Goal: Task Accomplishment & Management: Complete application form

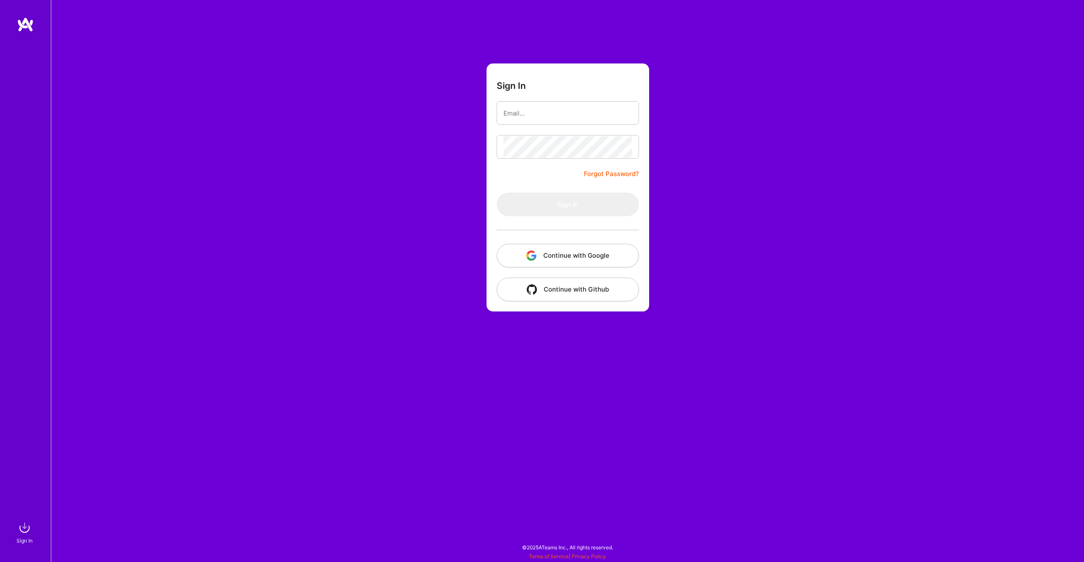
type input "mutn3ja@gmail.com"
click at [520, 208] on button "Sign In" at bounding box center [568, 205] width 142 height 24
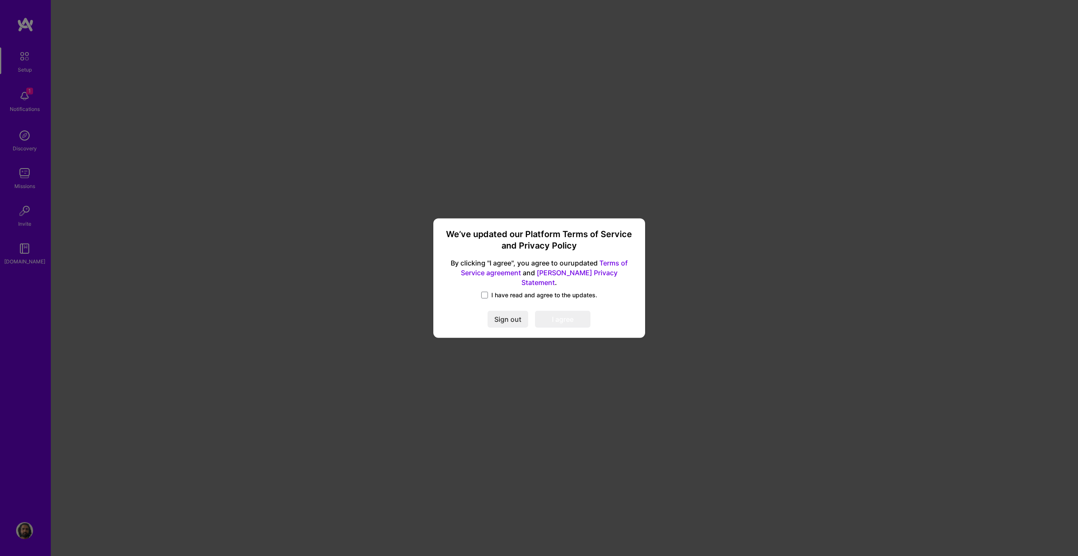
click at [507, 291] on span "I have read and agree to the updates." at bounding box center [544, 295] width 106 height 8
click at [0, 0] on input "I have read and agree to the updates." at bounding box center [0, 0] width 0 height 0
click at [556, 316] on button "I agree" at bounding box center [562, 319] width 55 height 17
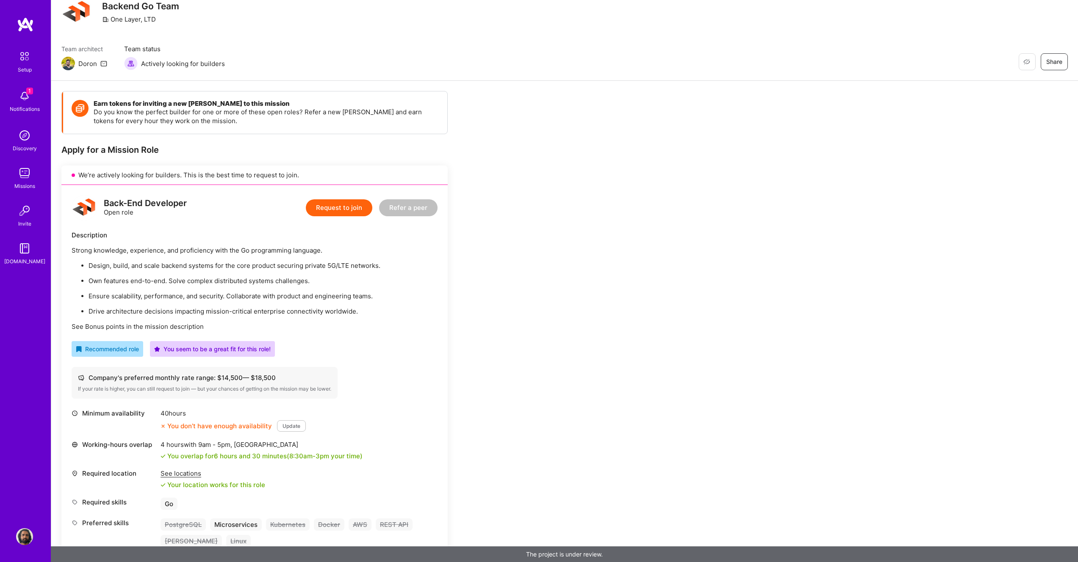
scroll to position [42, 0]
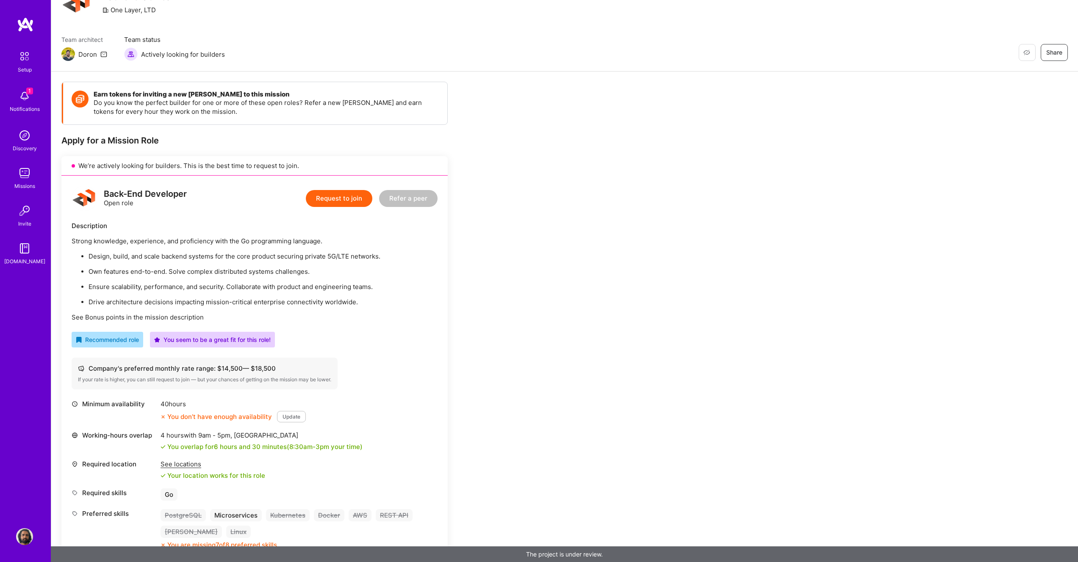
click at [291, 418] on button "Update" at bounding box center [291, 416] width 29 height 11
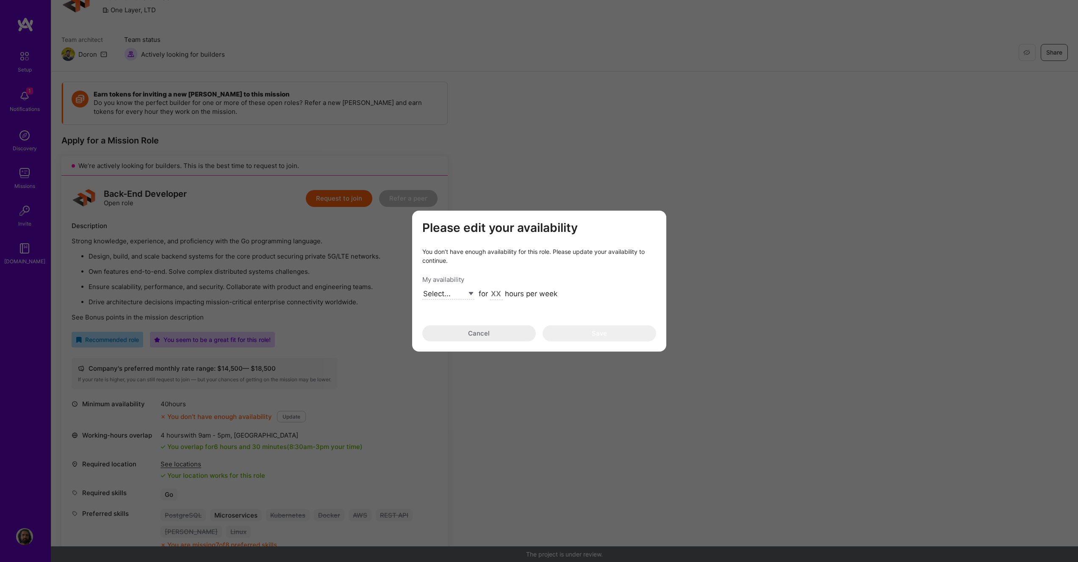
click at [451, 293] on select "Select... Right Now Future Date Not Available" at bounding box center [448, 293] width 52 height 11
select select "Right Now"
click at [494, 293] on input "modal" at bounding box center [496, 294] width 13 height 11
type input "40"
click at [584, 350] on div "Please edit your availability You don’t have enough availability for this role.…" at bounding box center [539, 281] width 254 height 141
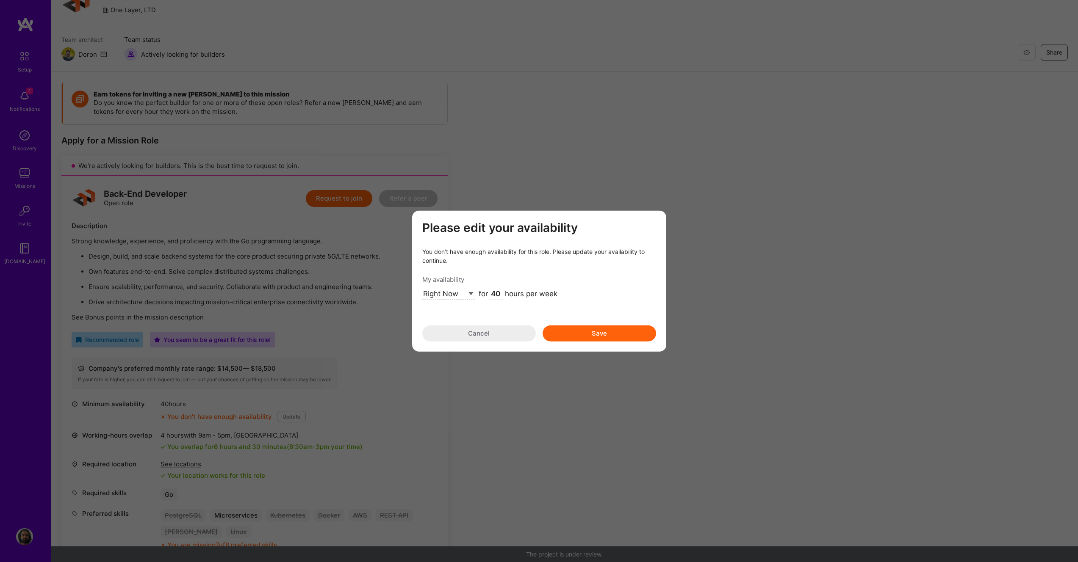
click at [589, 336] on button "Save" at bounding box center [598, 333] width 113 height 16
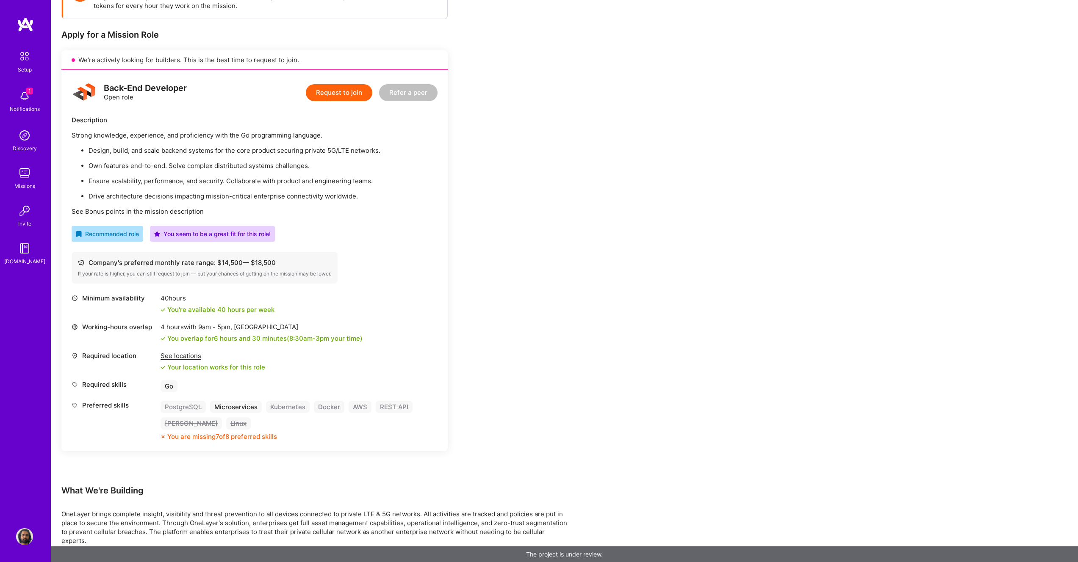
scroll to position [163, 0]
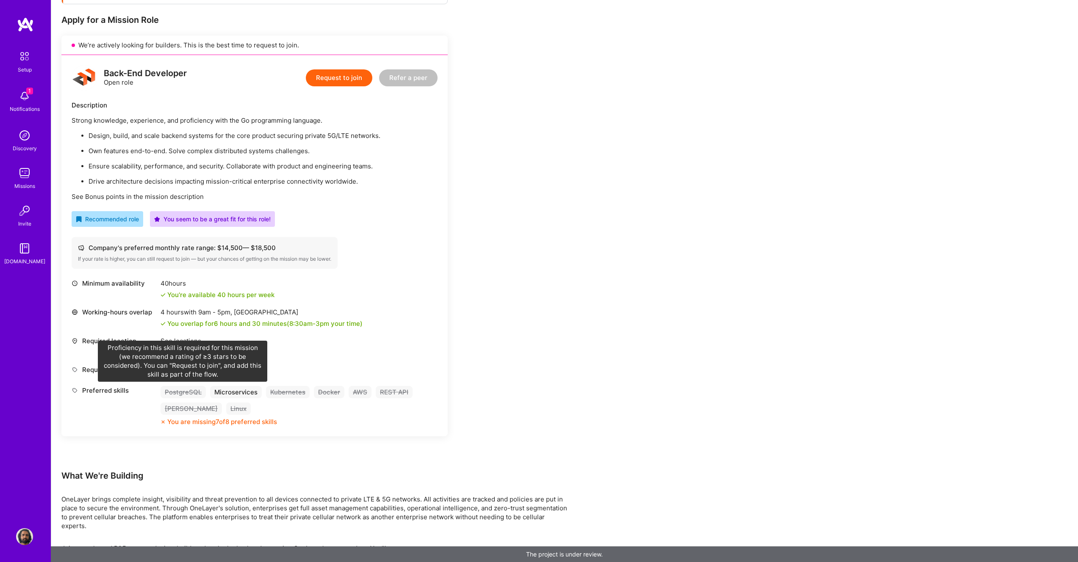
click at [197, 391] on div "PostgreSQL" at bounding box center [183, 392] width 45 height 12
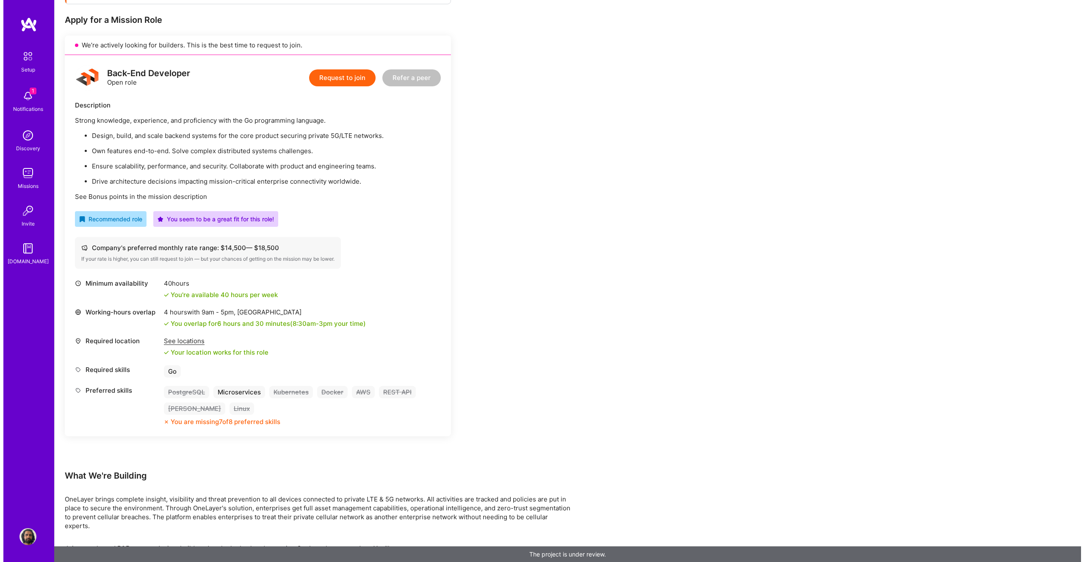
scroll to position [164, 0]
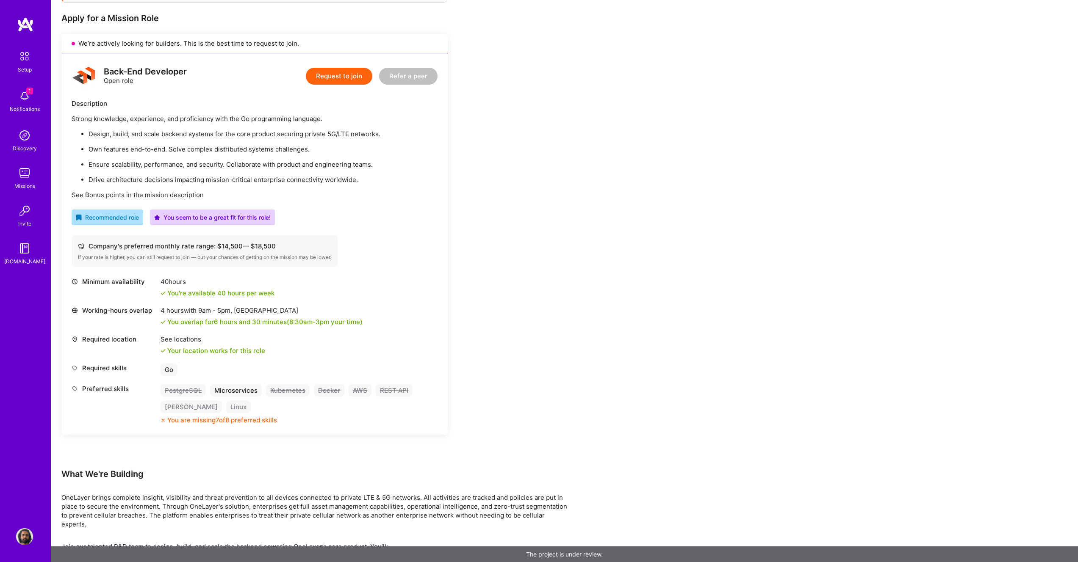
click at [349, 74] on button "Request to join" at bounding box center [339, 76] width 66 height 17
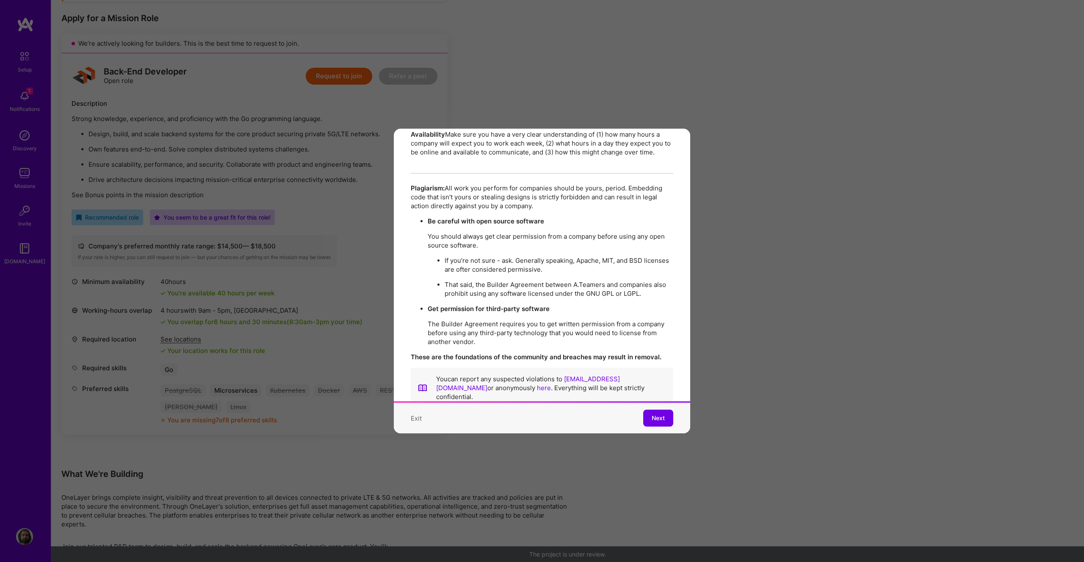
scroll to position [1459, 0]
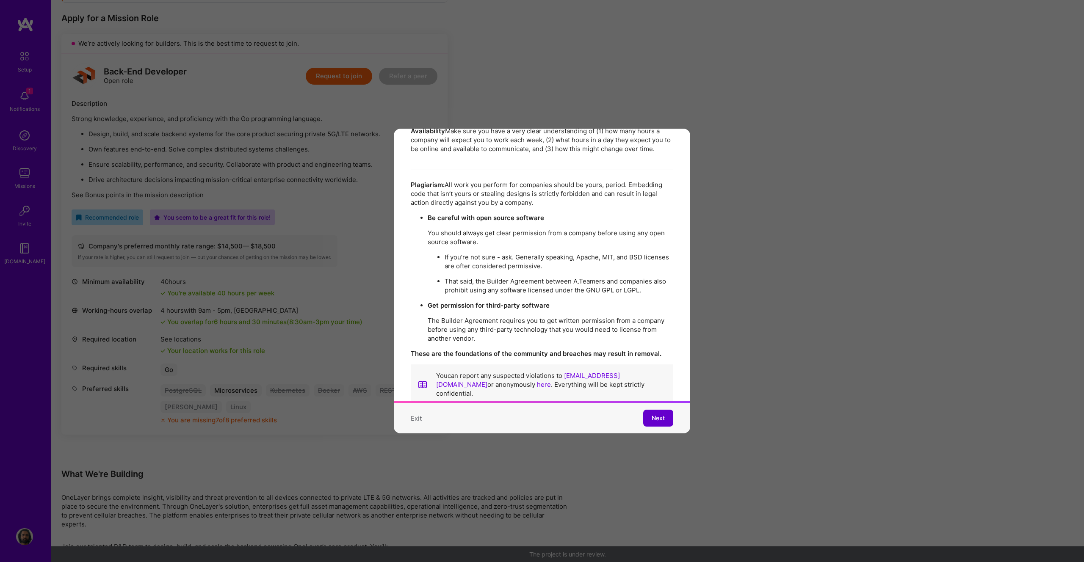
click at [652, 414] on span "Next" at bounding box center [658, 418] width 13 height 8
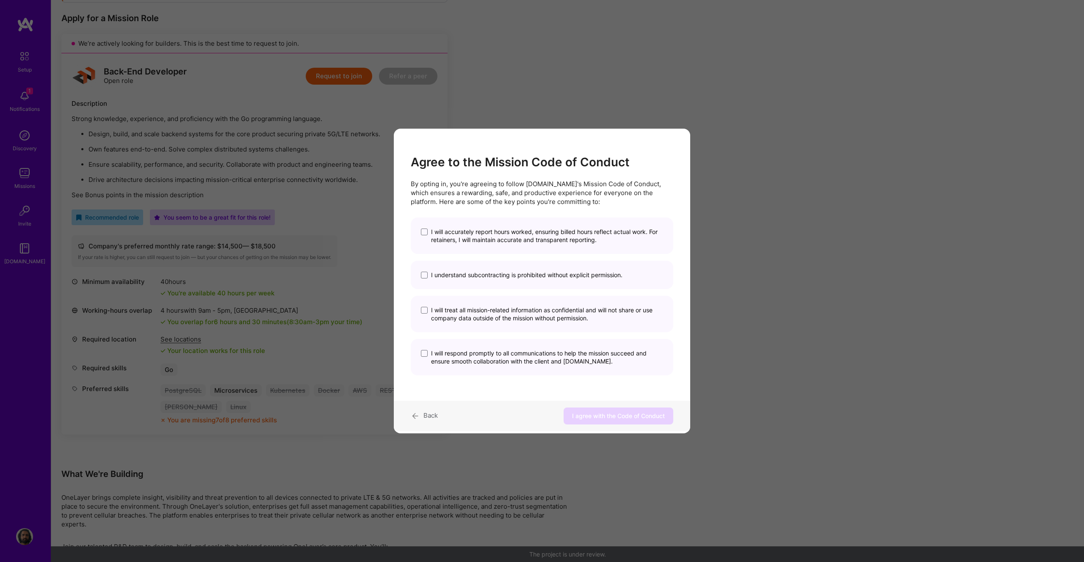
click at [436, 232] on span "I will accurately report hours worked, ensuring billed hours reflect actual wor…" at bounding box center [547, 236] width 232 height 16
click at [0, 0] on input "I will accurately report hours worked, ensuring billed hours reflect actual wor…" at bounding box center [0, 0] width 0 height 0
click at [422, 275] on span "modal" at bounding box center [424, 275] width 7 height 7
click at [0, 0] on input "I understand subcontracting is prohibited without explicit permission." at bounding box center [0, 0] width 0 height 0
click at [425, 312] on span "modal" at bounding box center [424, 310] width 7 height 7
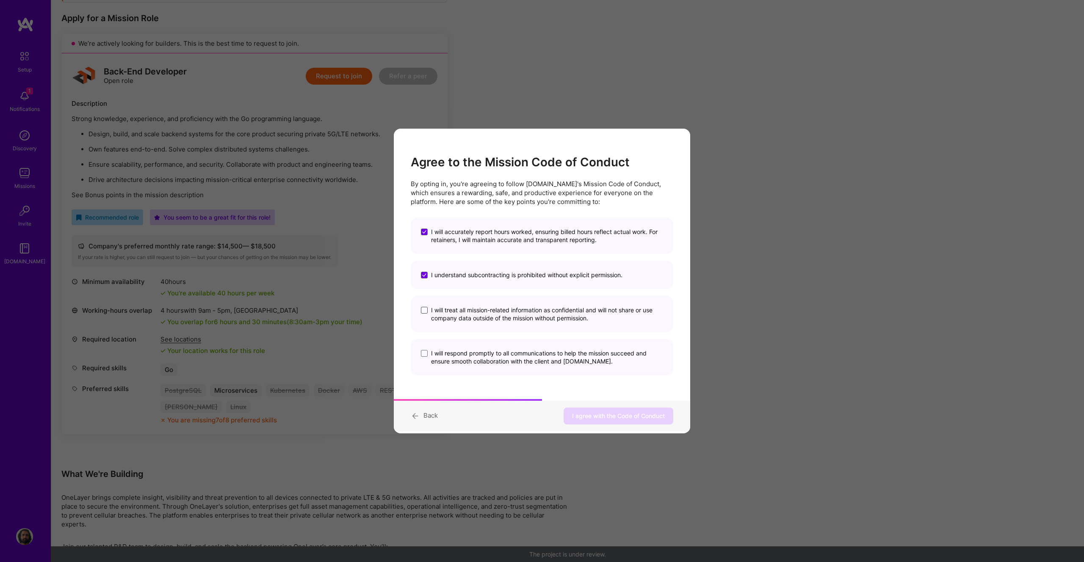
click at [0, 0] on input "I will treat all mission-related information as confidential and will not share…" at bounding box center [0, 0] width 0 height 0
click at [426, 352] on span "modal" at bounding box center [424, 353] width 7 height 7
click at [0, 0] on input "I will respond promptly to all communications to help the mission succeed and e…" at bounding box center [0, 0] width 0 height 0
click at [634, 422] on button "I agree with the Code of Conduct" at bounding box center [619, 416] width 110 height 17
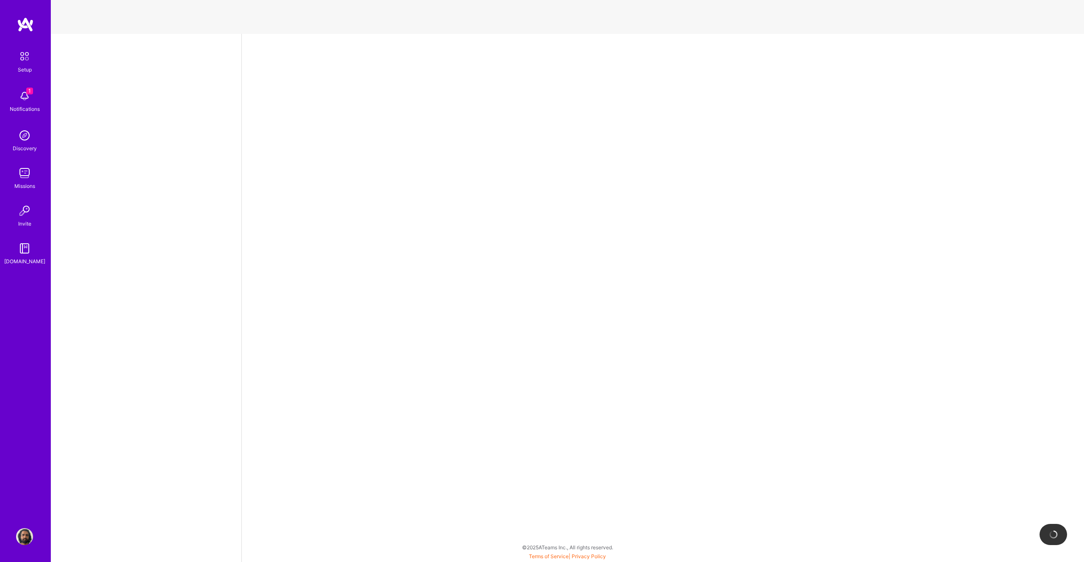
select select "GB"
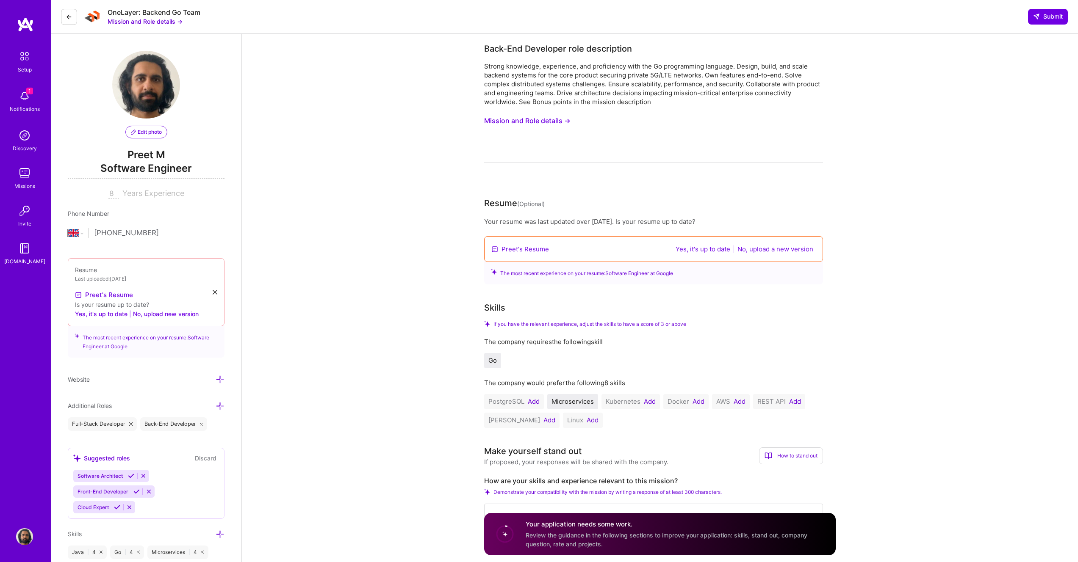
click at [797, 402] on button "Add" at bounding box center [795, 401] width 12 height 7
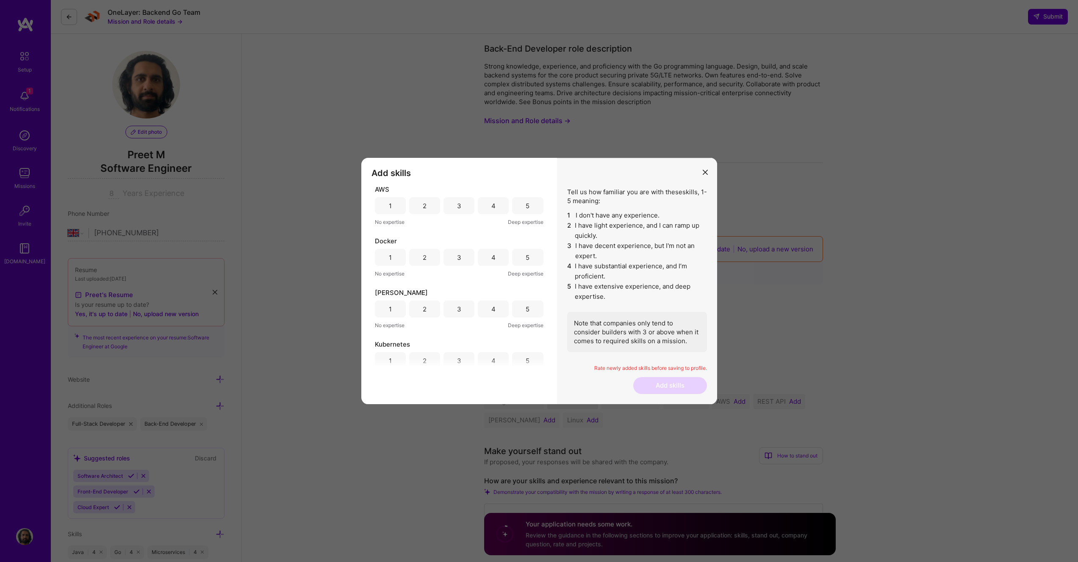
click at [462, 205] on div "3" at bounding box center [458, 205] width 31 height 17
click at [467, 259] on div "3" at bounding box center [458, 257] width 31 height 17
click at [432, 312] on div "2" at bounding box center [424, 309] width 31 height 17
click at [457, 299] on div "3" at bounding box center [459, 300] width 4 height 9
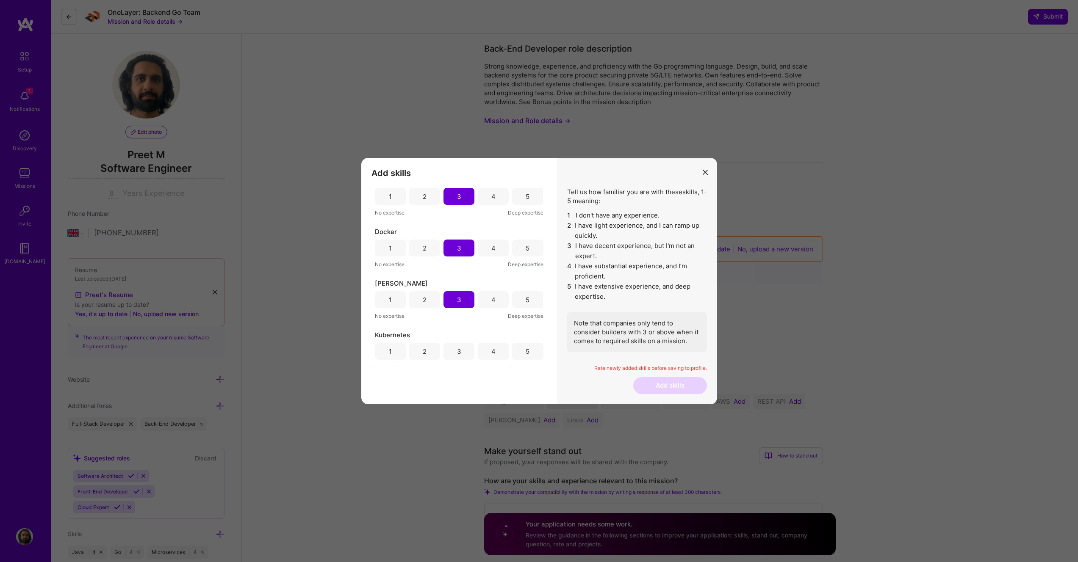
click at [464, 349] on div "3" at bounding box center [458, 351] width 31 height 17
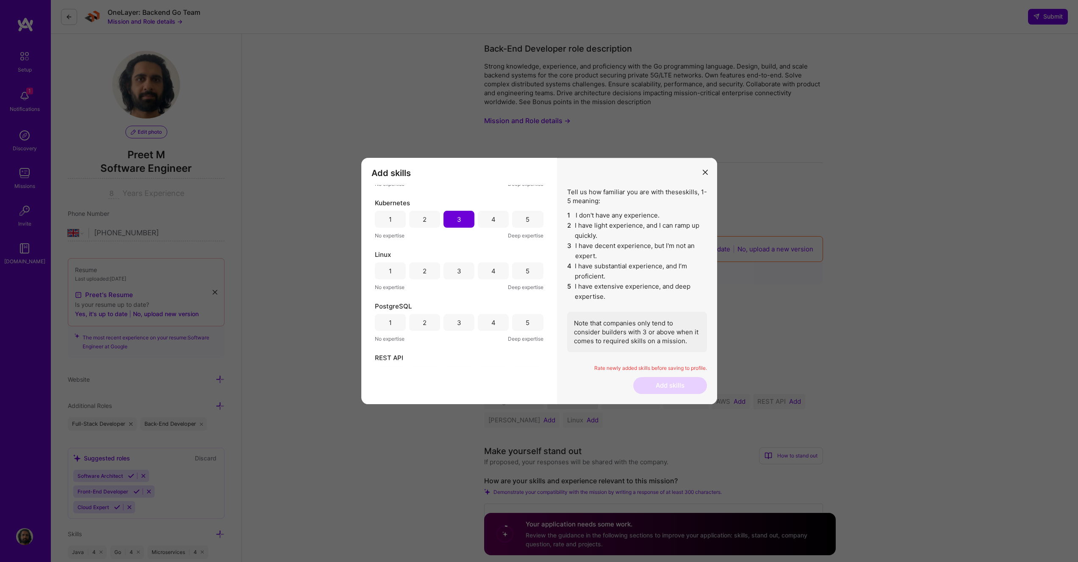
scroll to position [142, 0]
click at [493, 273] on div "4" at bounding box center [493, 270] width 31 height 17
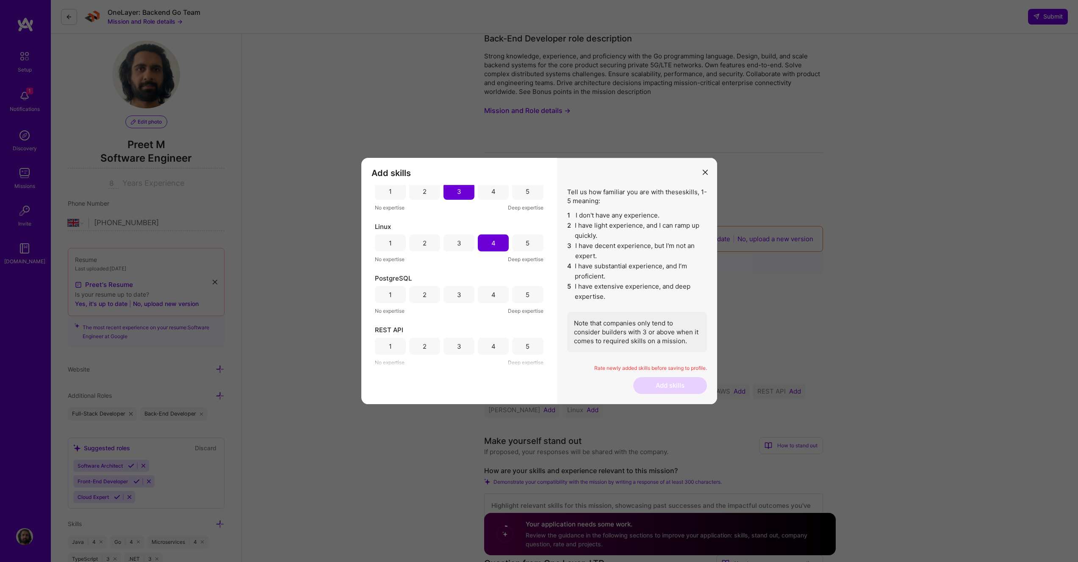
scroll to position [11, 0]
click at [464, 298] on div "3" at bounding box center [458, 294] width 31 height 17
click at [465, 344] on div "3" at bounding box center [458, 346] width 31 height 17
click at [657, 384] on button "Add skills" at bounding box center [670, 385] width 74 height 17
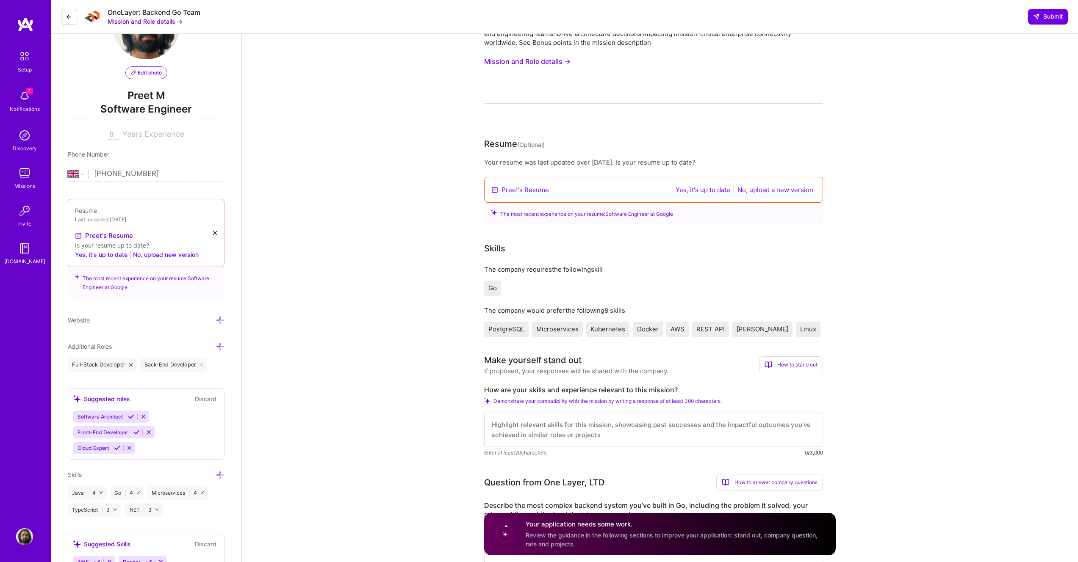
scroll to position [0, 0]
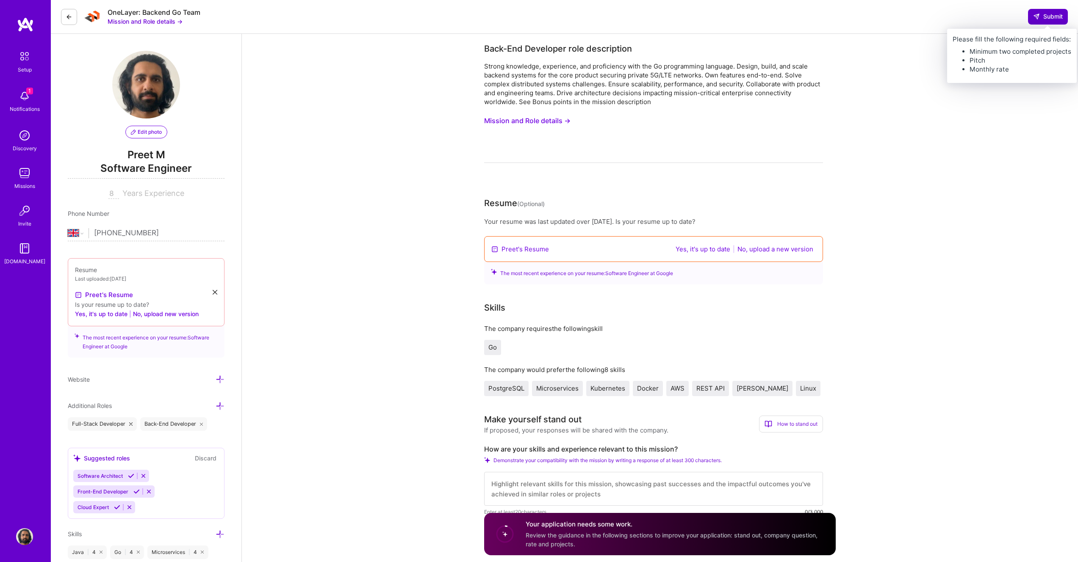
click at [1046, 11] on button "Submit" at bounding box center [1048, 16] width 40 height 15
click at [1040, 17] on span "Submit" at bounding box center [1048, 16] width 30 height 8
click at [684, 246] on button "Yes, it's up to date" at bounding box center [703, 249] width 60 height 10
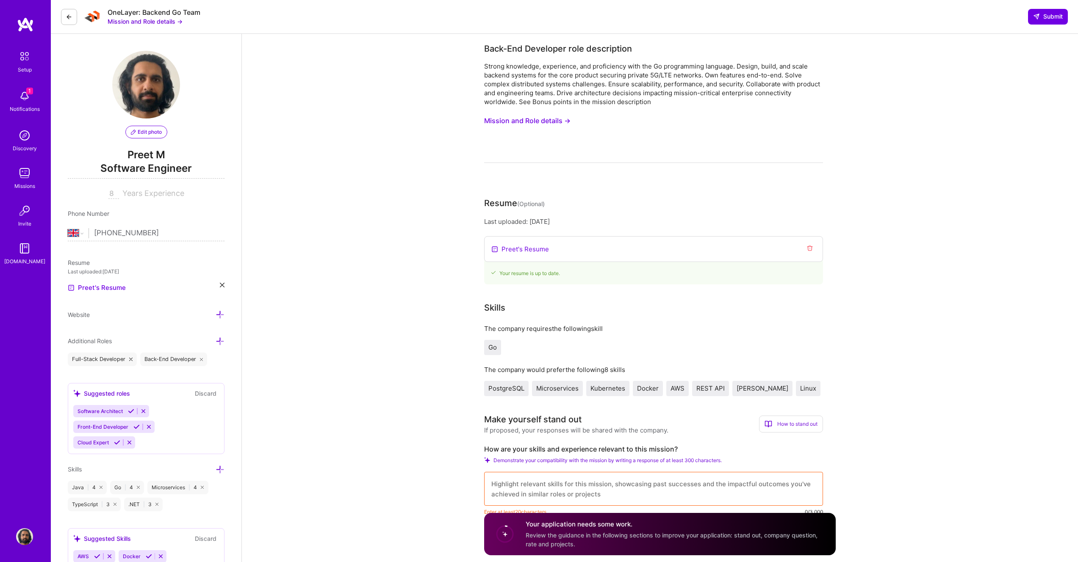
click at [1052, 33] on div "OneLayer: Backend Go Team Mission and Role details → Submit" at bounding box center [564, 17] width 1027 height 34
click at [1064, 16] on button "Submit" at bounding box center [1048, 16] width 40 height 15
click at [167, 20] on button "Mission and Role details →" at bounding box center [145, 21] width 75 height 9
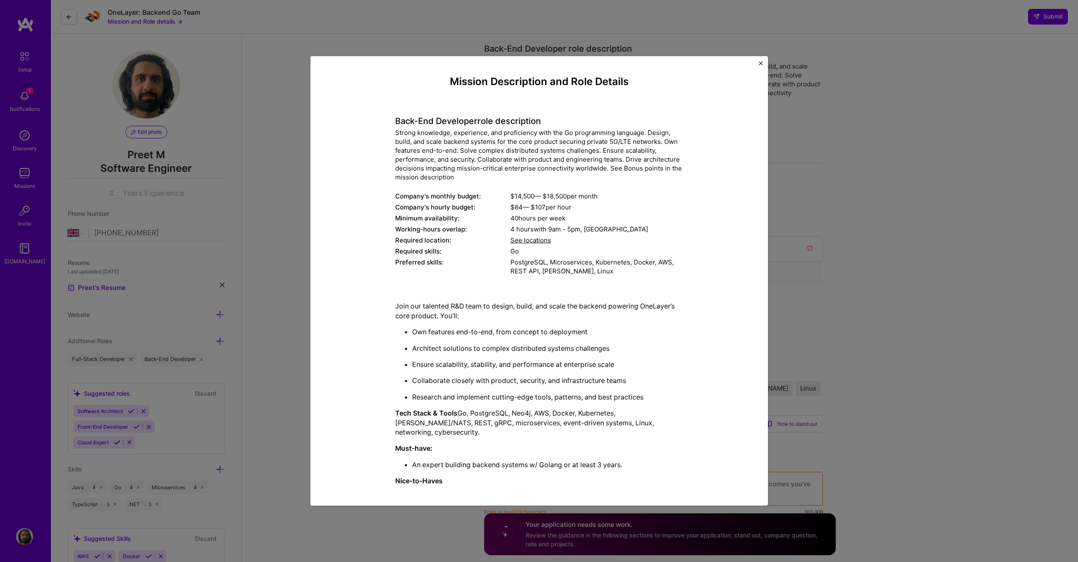
click at [533, 238] on span "See locations" at bounding box center [530, 240] width 41 height 8
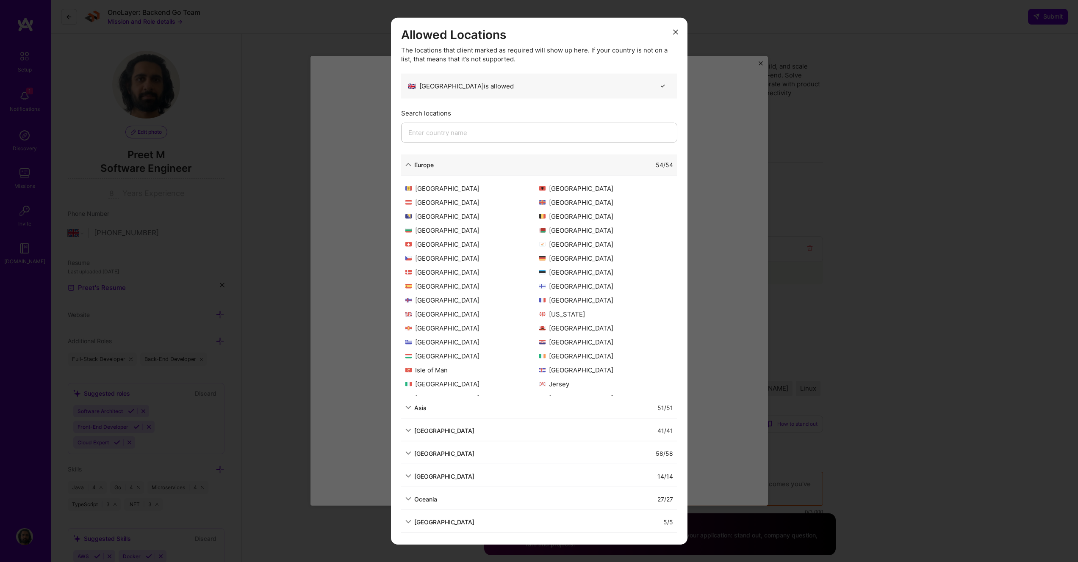
click at [664, 38] on h3 "Allowed Locations" at bounding box center [539, 35] width 276 height 14
click at [667, 34] on h3 "Allowed Locations" at bounding box center [539, 35] width 276 height 14
click at [675, 30] on icon "modal" at bounding box center [675, 31] width 5 height 5
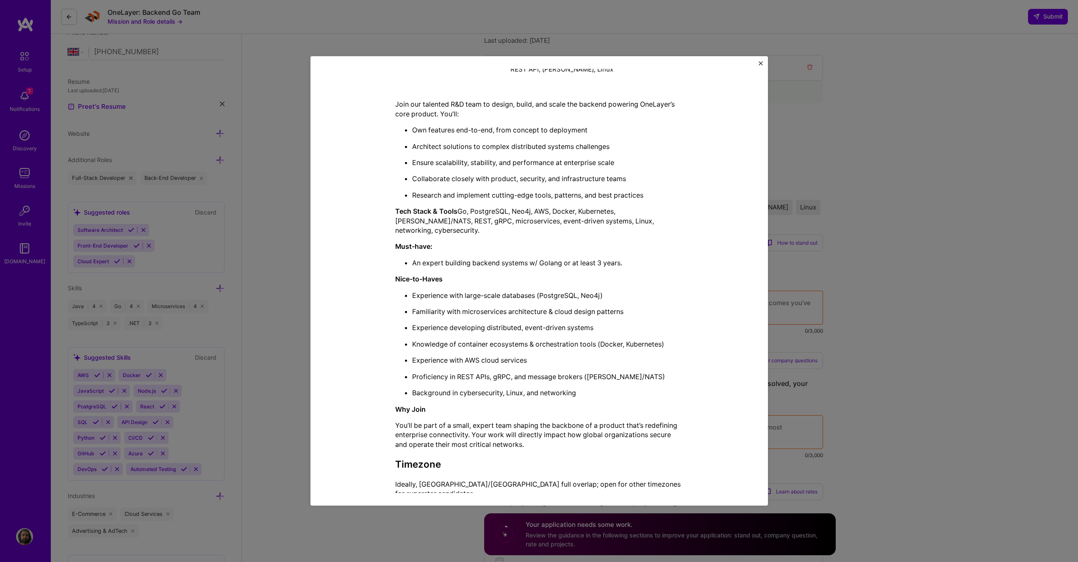
scroll to position [177, 0]
click at [823, 113] on div "Mission Description and Role Details Back-End Developer role description Strong…" at bounding box center [539, 281] width 1078 height 562
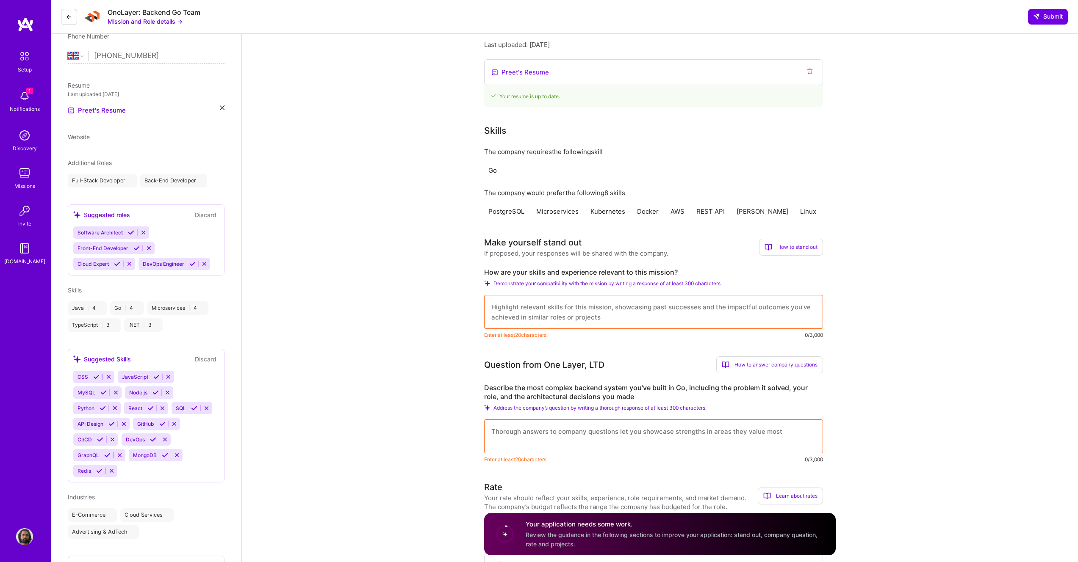
scroll to position [159, 0]
